Goal: Information Seeking & Learning: Learn about a topic

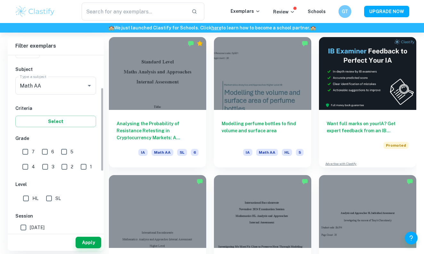
scroll to position [68, 0]
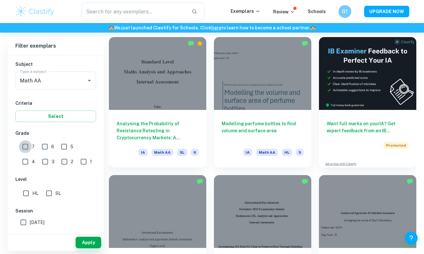
click at [26, 147] on input "7" at bounding box center [25, 146] width 13 height 13
checkbox input "true"
click at [28, 192] on input "HL" at bounding box center [26, 193] width 13 height 13
checkbox input "true"
click at [85, 238] on button "Apply" at bounding box center [89, 243] width 26 height 12
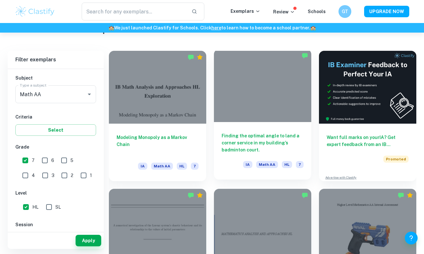
scroll to position [163, 0]
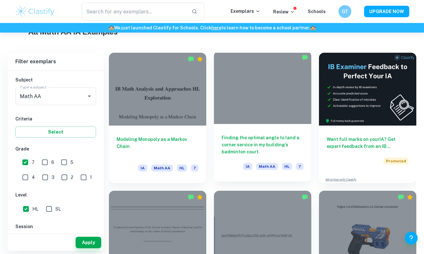
click at [251, 140] on h6 "Finding the optimal angle to land a corner service in my building’s badminton c…" at bounding box center [262, 144] width 82 height 21
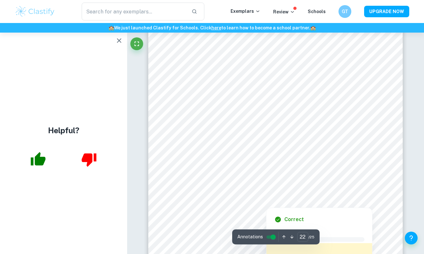
scroll to position [7934, 0]
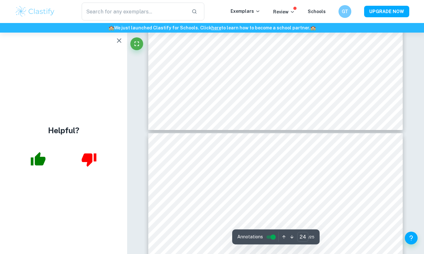
type input "25"
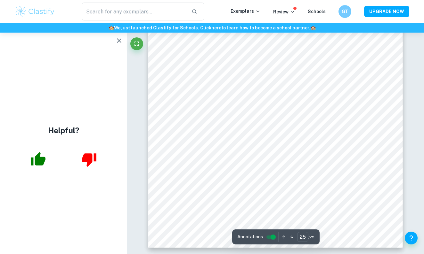
scroll to position [9065, 0]
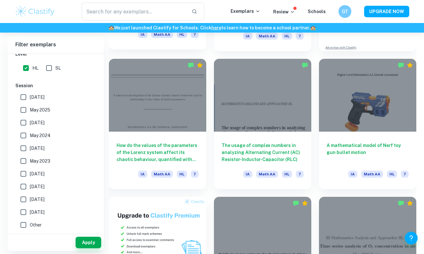
scroll to position [303, 0]
